Goal: Task Accomplishment & Management: Manage account settings

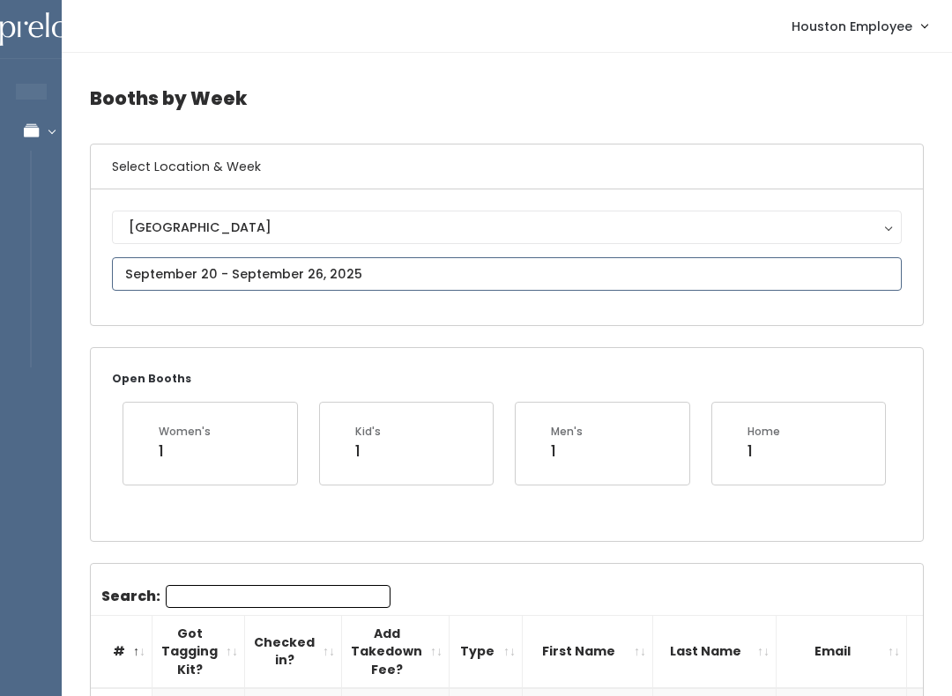
click at [439, 265] on input "text" at bounding box center [507, 274] width 790 height 34
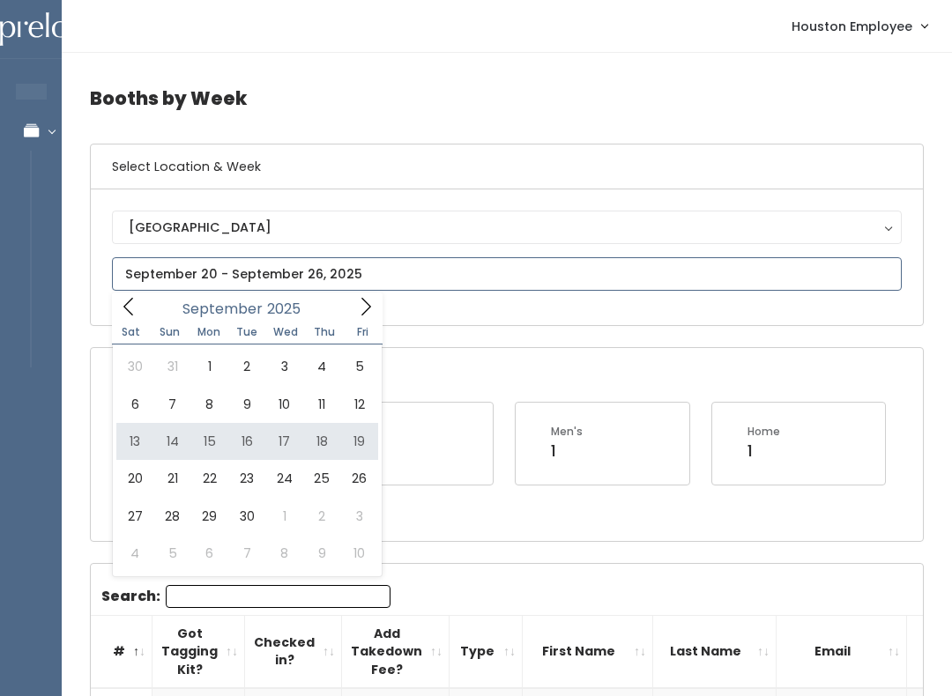
type input "September 13 to September 19"
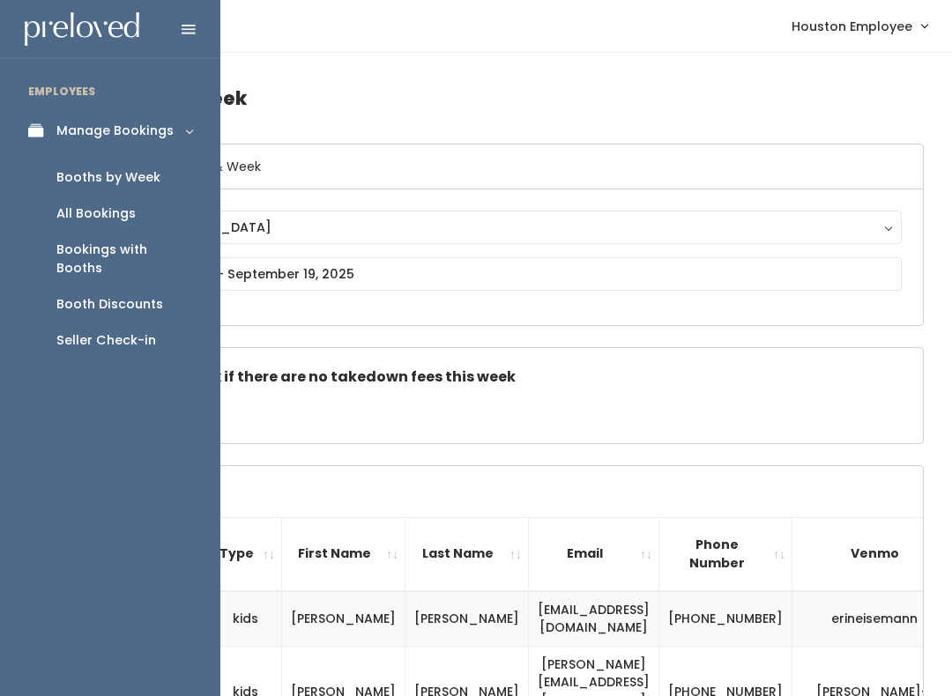
click at [40, 126] on icon at bounding box center [40, 130] width 25 height 15
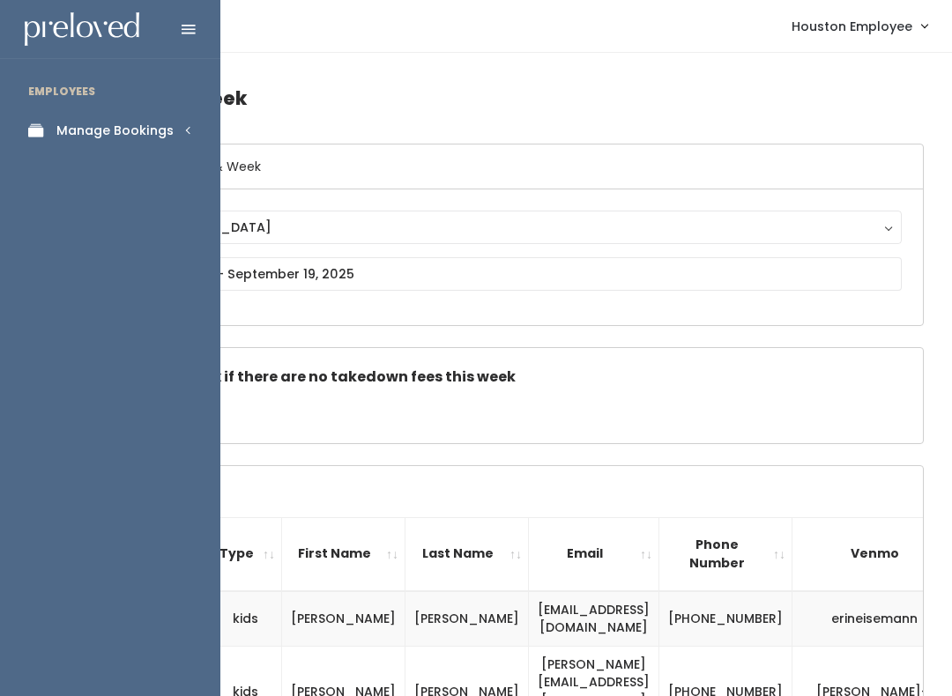
click at [182, 115] on link "Manage Bookings" at bounding box center [110, 131] width 220 height 40
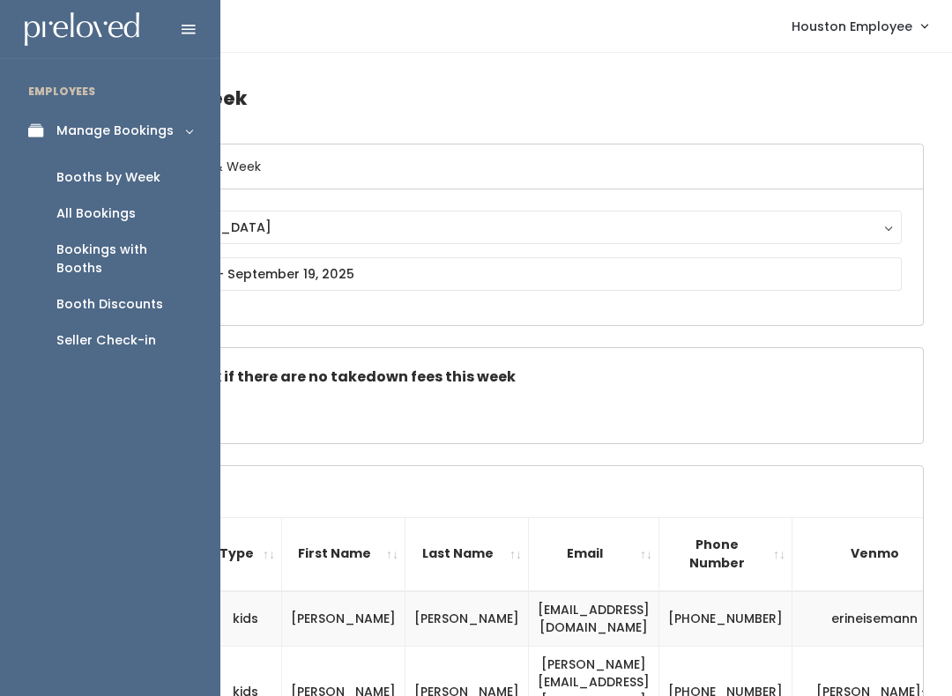
click at [146, 295] on div "Booth Discounts" at bounding box center [109, 304] width 107 height 19
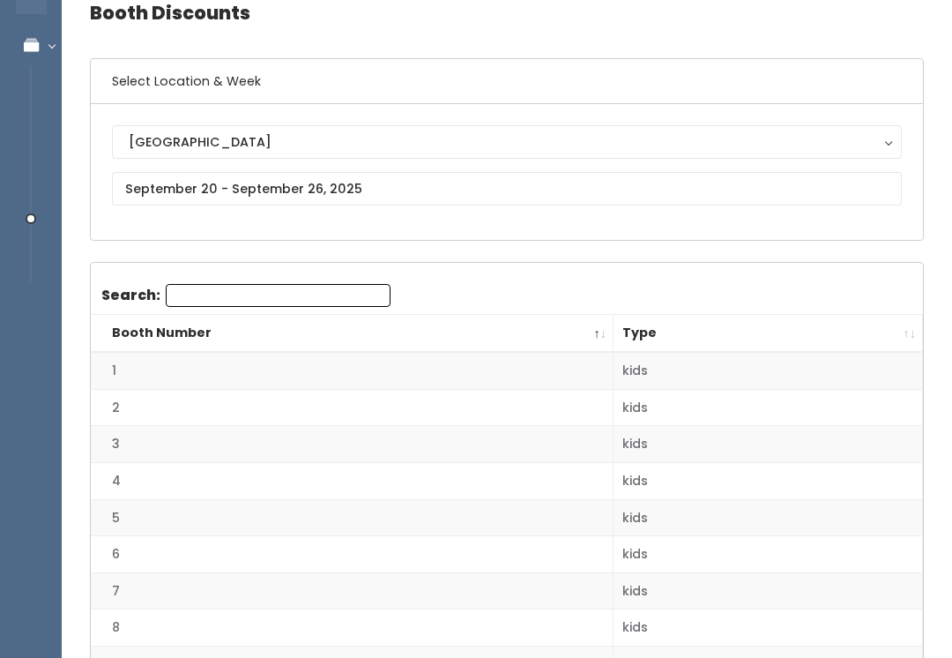
scroll to position [88, 0]
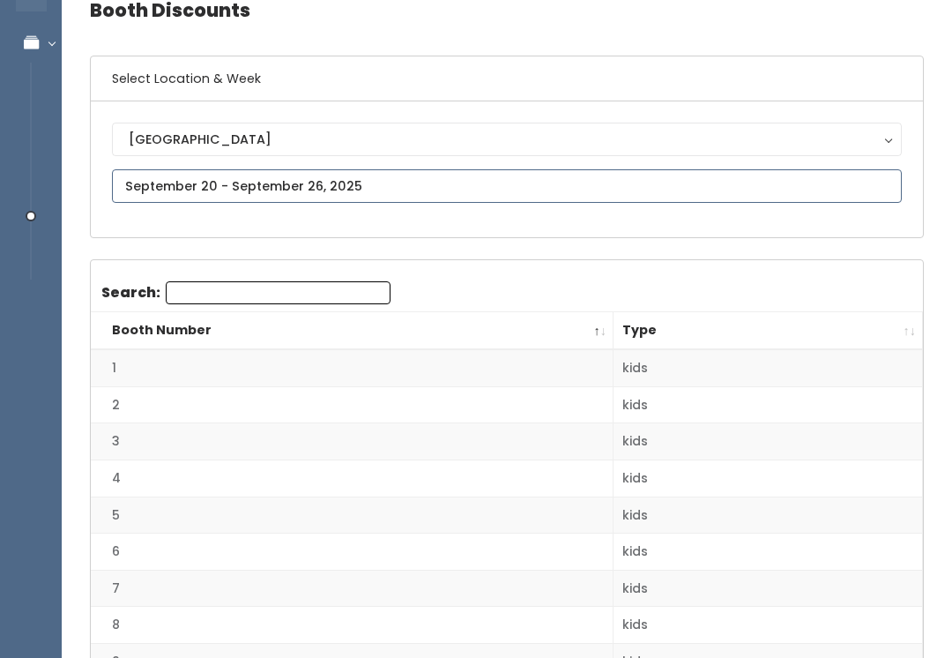
click at [574, 171] on input "text" at bounding box center [507, 186] width 790 height 34
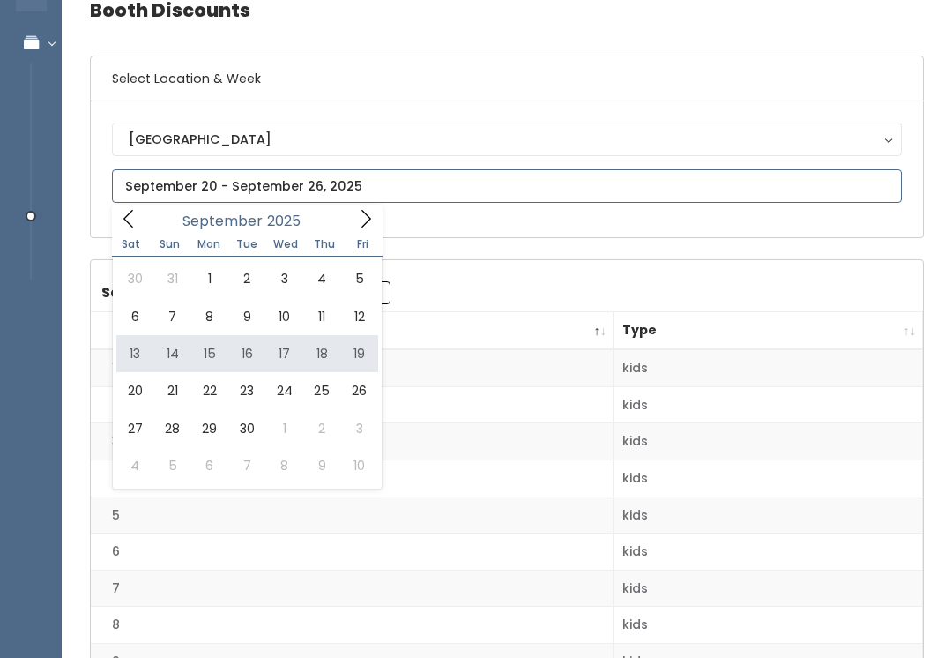
type input "[DATE] to [DATE]"
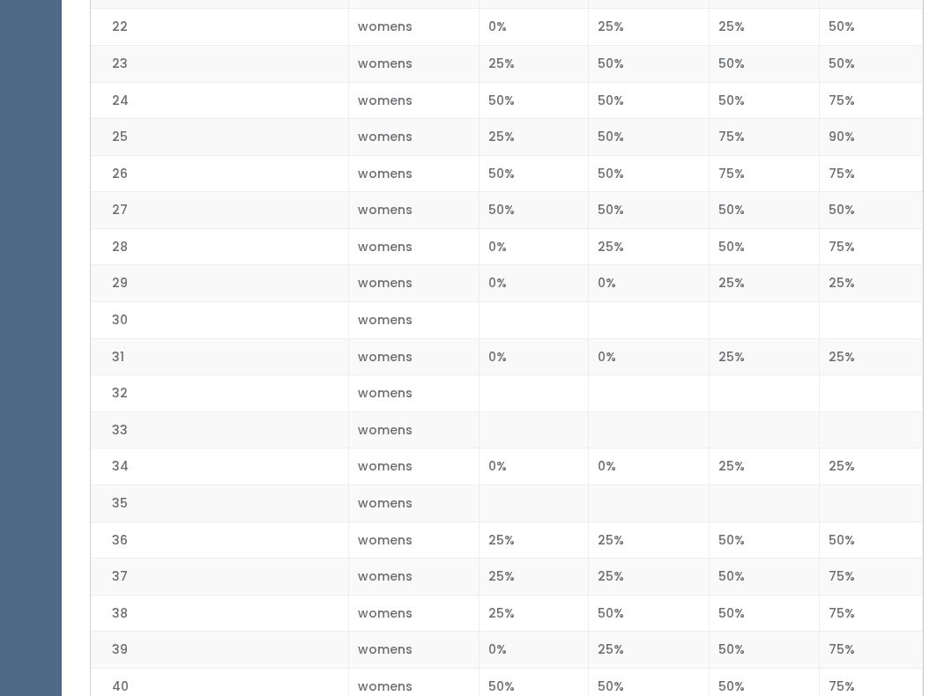
scroll to position [1199, 0]
